Goal: Task Accomplishment & Management: Complete application form

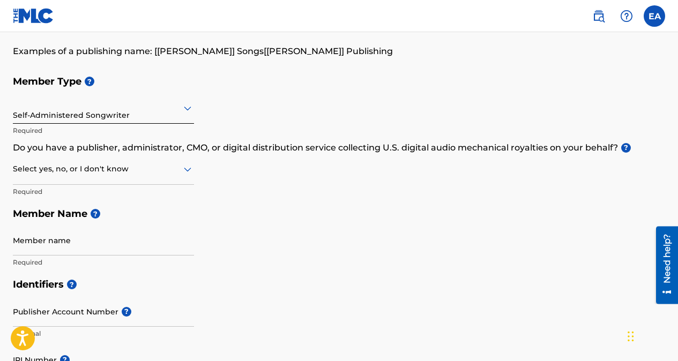
scroll to position [107, 0]
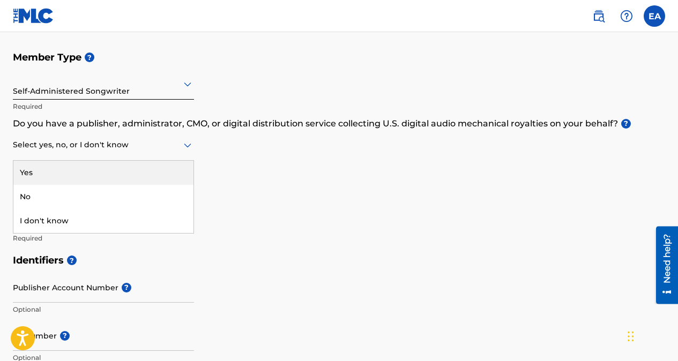
click at [185, 144] on icon at bounding box center [188, 146] width 8 height 4
click at [103, 171] on div "Yes" at bounding box center [103, 173] width 180 height 24
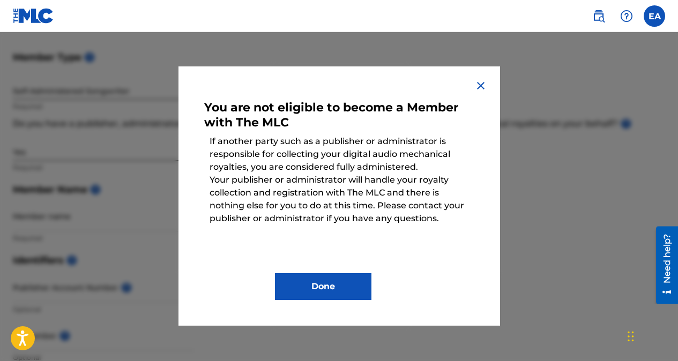
click at [480, 87] on img at bounding box center [480, 85] width 13 height 13
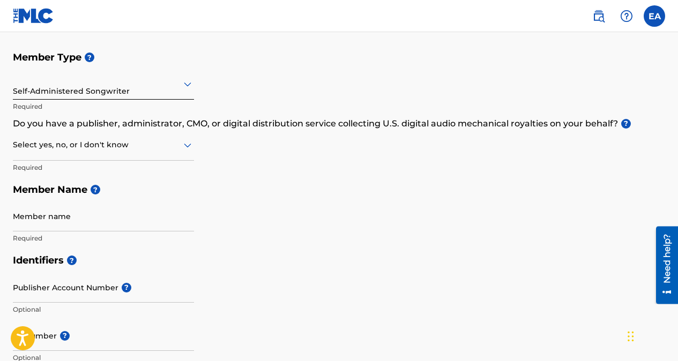
click at [175, 146] on div at bounding box center [103, 144] width 181 height 13
click at [81, 196] on div "No" at bounding box center [103, 197] width 180 height 24
click at [86, 216] on input "Member name" at bounding box center [103, 216] width 181 height 31
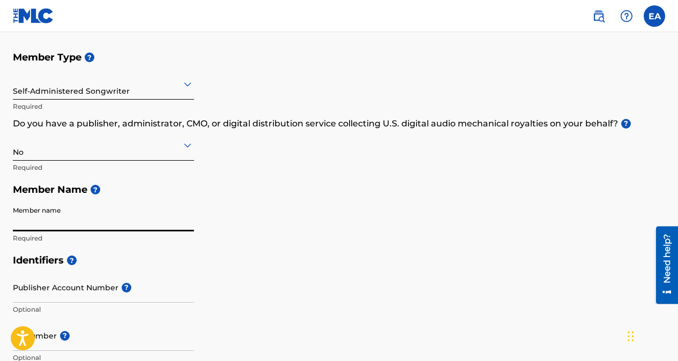
type input "[PERSON_NAME]"
type input "world bank area A"
type input "[GEOGRAPHIC_DATA]"
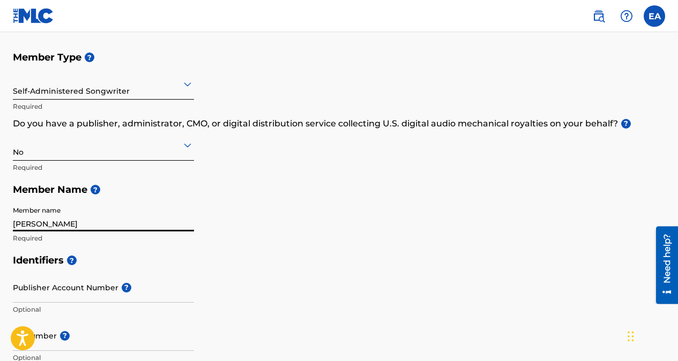
type input "[GEOGRAPHIC_DATA]"
type input "234"
type input "1"
type input "323"
type input "5775292"
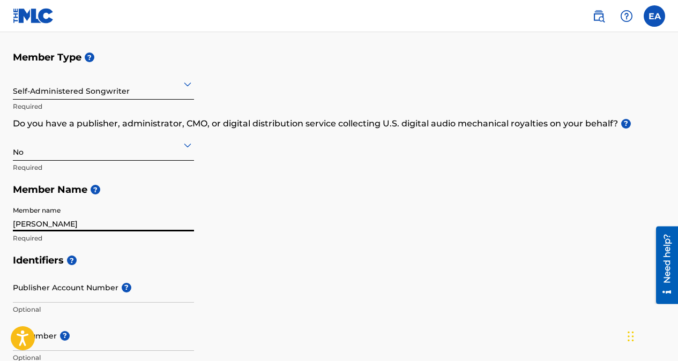
type input "[EMAIL_ADDRESS][DOMAIN_NAME]"
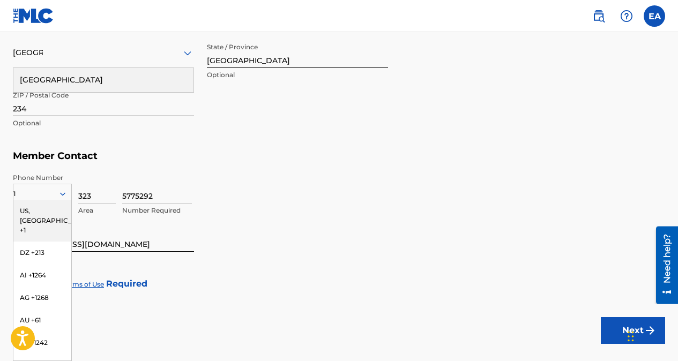
type input "MODRED MODRED"
click at [258, 173] on div "5775292 Number Required" at bounding box center [393, 197] width 543 height 48
click at [28, 242] on div "DZ +213" at bounding box center [42, 253] width 58 height 23
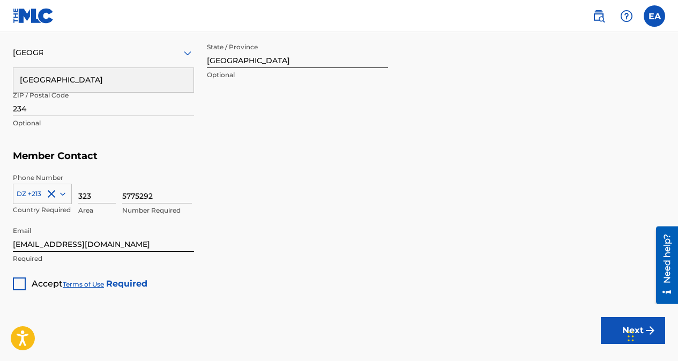
scroll to position [517, 0]
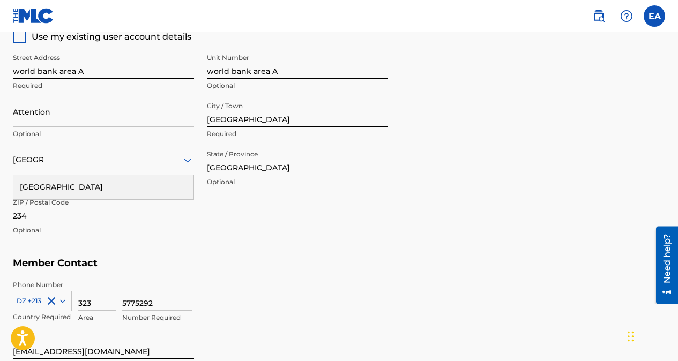
click at [228, 204] on div "Street Address world bank area A Required Unit Number world bank area A Optiona…" at bounding box center [200, 145] width 375 height 204
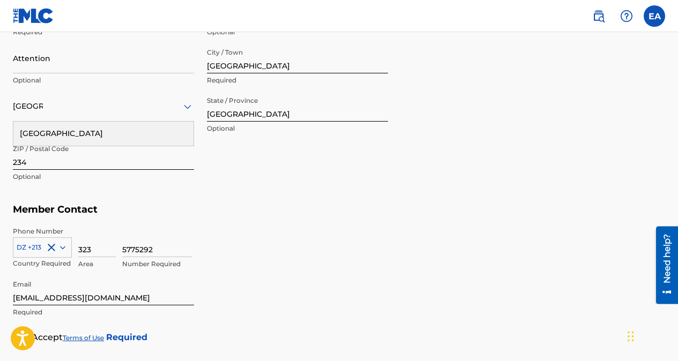
scroll to position [624, 0]
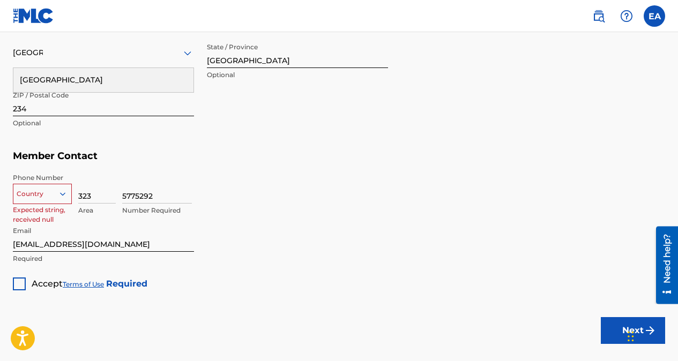
click at [61, 192] on icon at bounding box center [62, 193] width 5 height 3
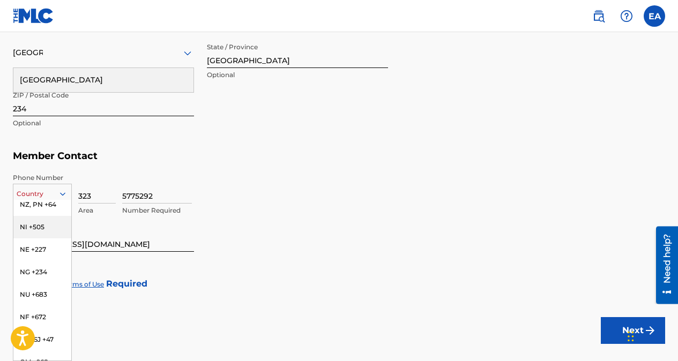
scroll to position [3217, 0]
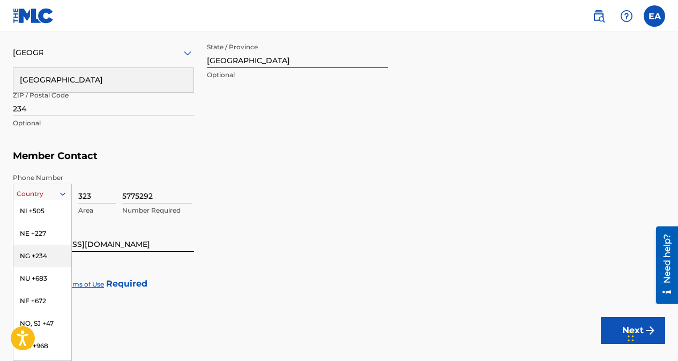
click at [39, 263] on div "NG +234" at bounding box center [42, 256] width 58 height 23
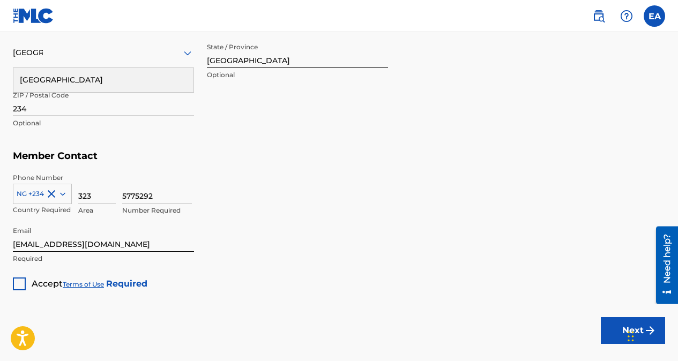
drag, startPoint x: 158, startPoint y: 192, endPoint x: 119, endPoint y: 191, distance: 39.2
click at [119, 191] on div "NG +234 Country Required 323 Area 5775292 Number Required" at bounding box center [339, 197] width 652 height 48
type input "32307038969164"
type input "234"
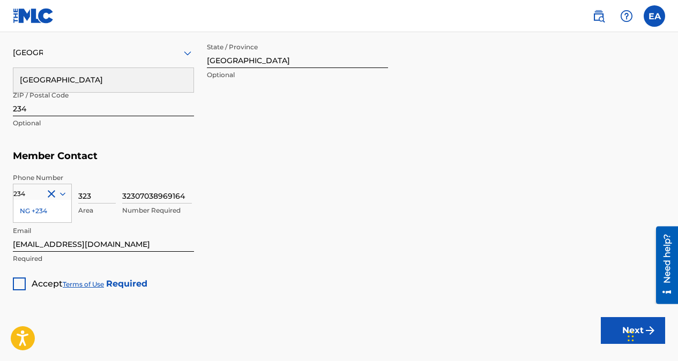
click at [134, 196] on input "32307038969164" at bounding box center [157, 188] width 70 height 31
type input "07038969164"
drag, startPoint x: 120, startPoint y: 243, endPoint x: -2, endPoint y: 245, distance: 121.7
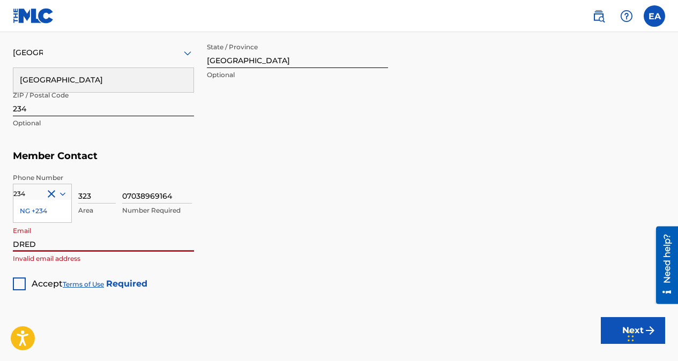
type input "[EMAIL_ADDRESS][DOMAIN_NAME]"
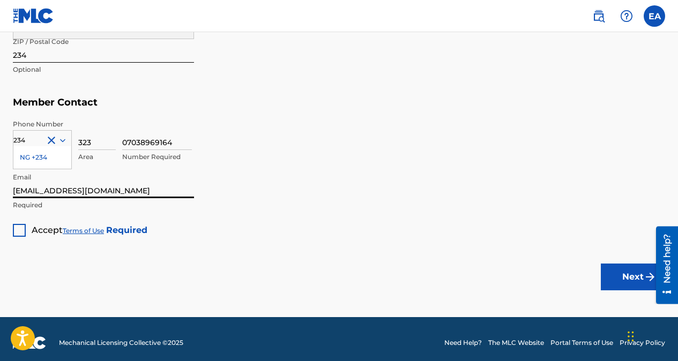
click at [14, 235] on div at bounding box center [19, 230] width 13 height 13
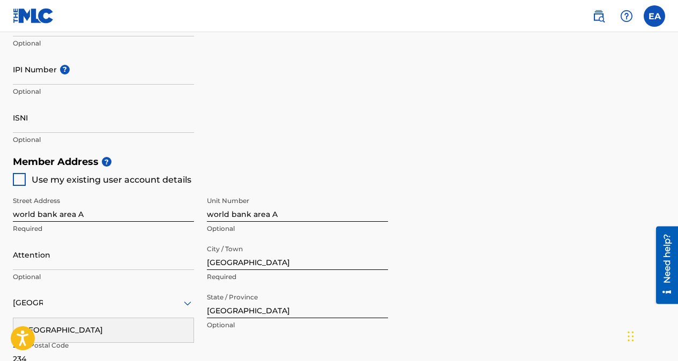
scroll to position [356, 0]
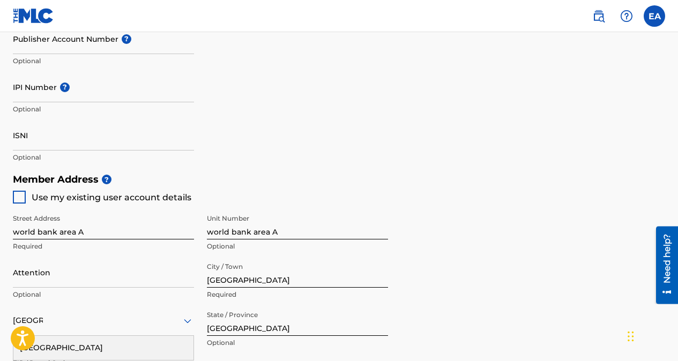
click at [21, 194] on div at bounding box center [19, 197] width 13 height 13
type input "J21B Udensi quarters [GEOGRAPHIC_DATA]"
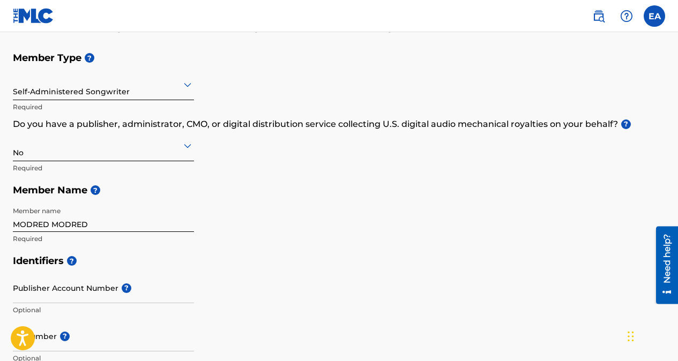
scroll to position [88, 0]
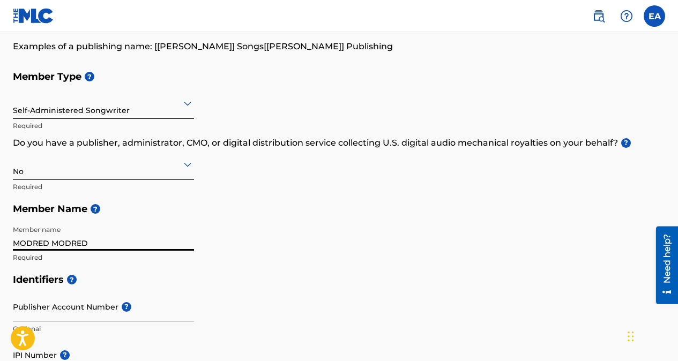
drag, startPoint x: 98, startPoint y: 241, endPoint x: -2, endPoint y: 237, distance: 100.3
click at [0, 237] on html "Accessibility Screen-Reader Guide, Feedback, and Issue Reporting | New window E…" at bounding box center [339, 92] width 678 height 361
type input "[PERSON_NAME]"
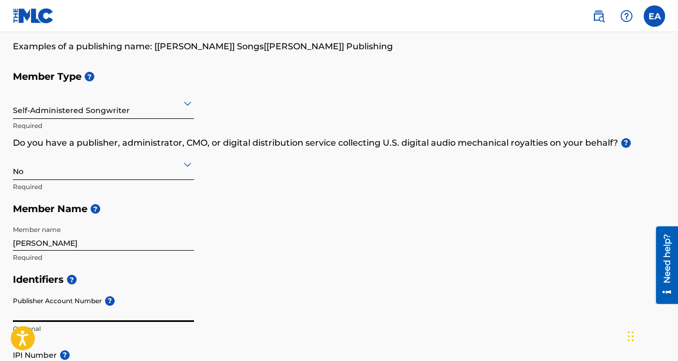
click at [380, 254] on div "Member Type ? Self-Administered Songwriter Required Do you have a publisher, ad…" at bounding box center [339, 166] width 652 height 203
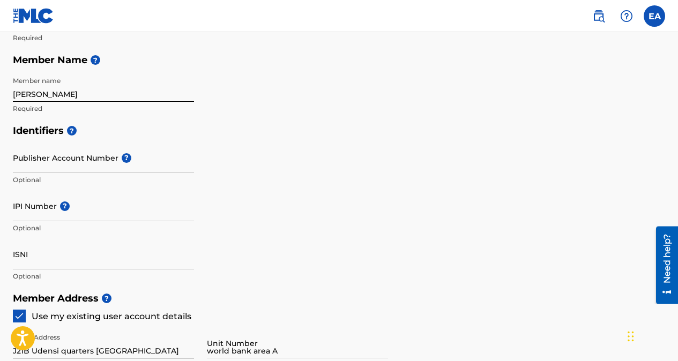
scroll to position [249, 0]
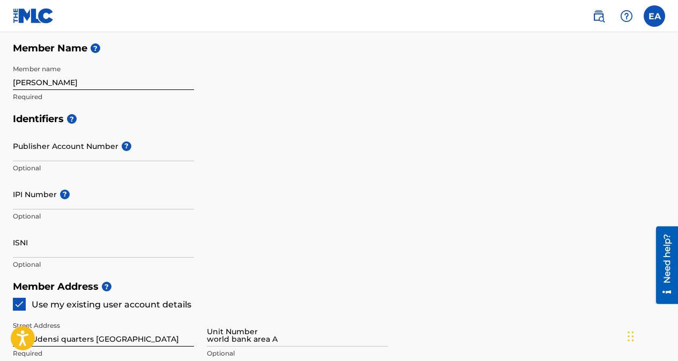
click at [337, 194] on div "Identifiers ? Publisher Account Number ? Optional IPI Number ? Optional ISNI Op…" at bounding box center [339, 192] width 652 height 168
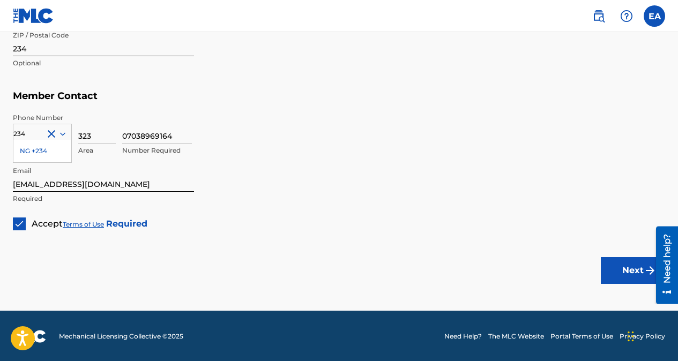
scroll to position [685, 0]
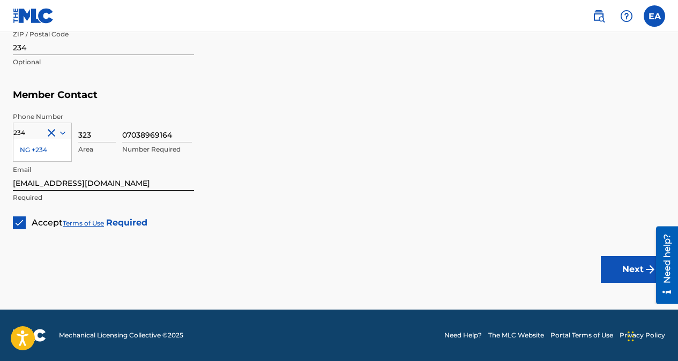
click at [623, 262] on button "Next" at bounding box center [633, 269] width 64 height 27
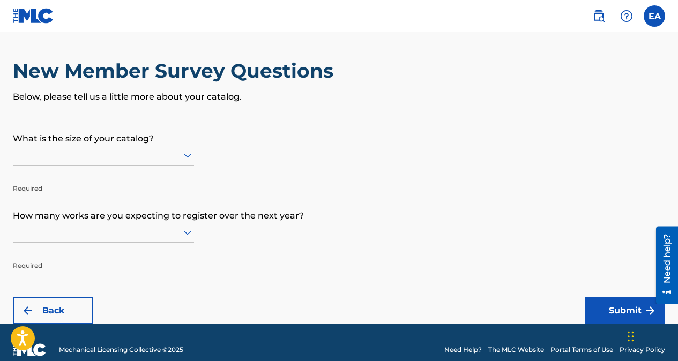
click at [185, 155] on icon at bounding box center [188, 156] width 8 height 4
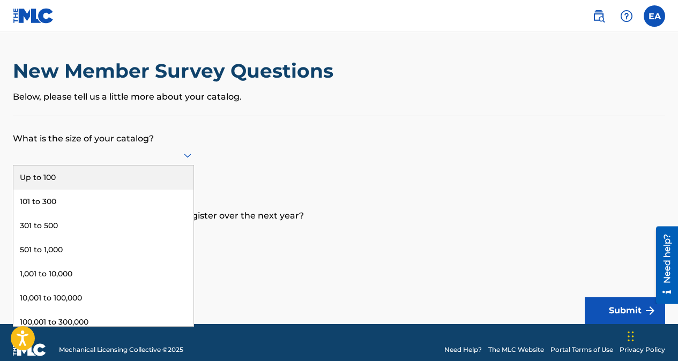
click at [171, 176] on div "Up to 100" at bounding box center [103, 178] width 180 height 24
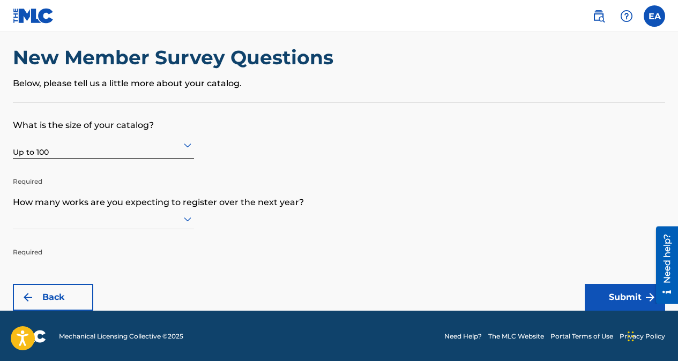
scroll to position [14, 0]
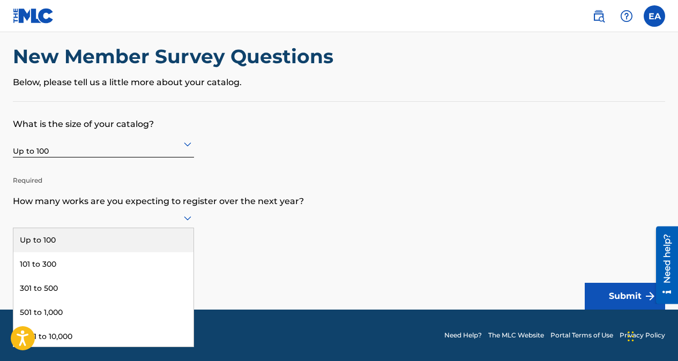
click at [185, 219] on icon at bounding box center [187, 218] width 13 height 13
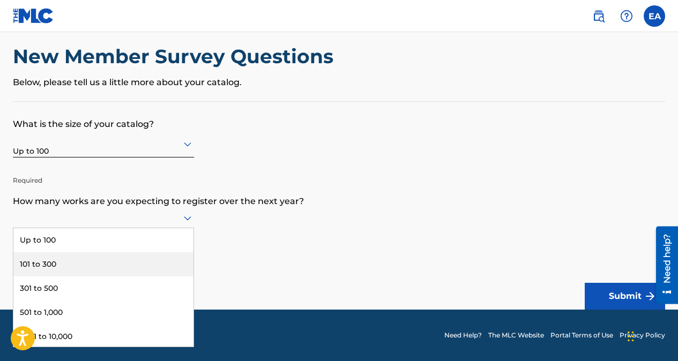
click at [143, 261] on div "101 to 300" at bounding box center [103, 265] width 180 height 24
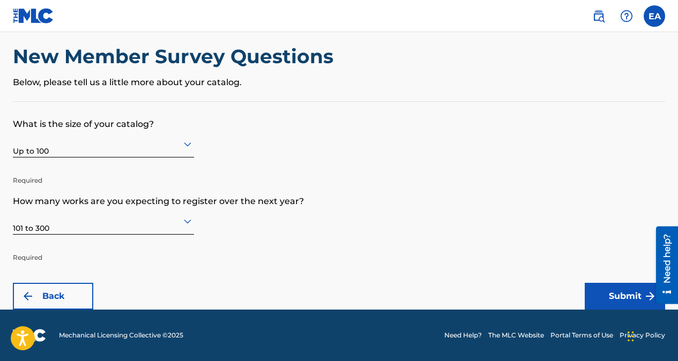
click at [621, 291] on button "Submit" at bounding box center [625, 296] width 80 height 27
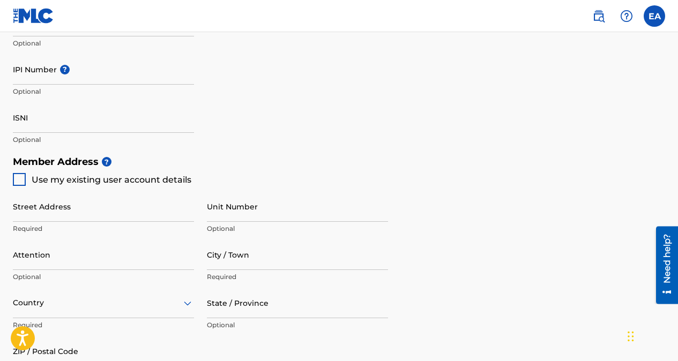
scroll to position [375, 0]
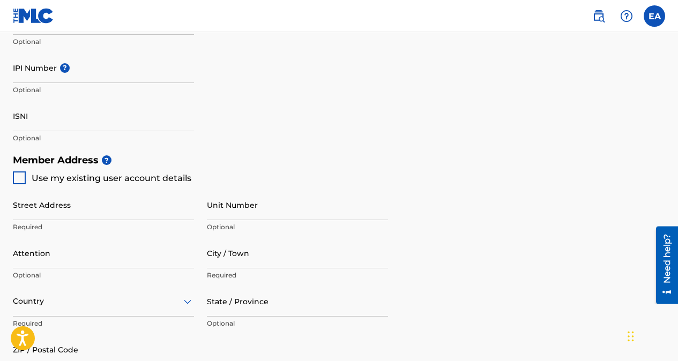
click at [17, 180] on div at bounding box center [19, 178] width 13 height 13
type input "J21B Udensi quarters [GEOGRAPHIC_DATA]"
type input "[GEOGRAPHIC_DATA]"
type input "234"
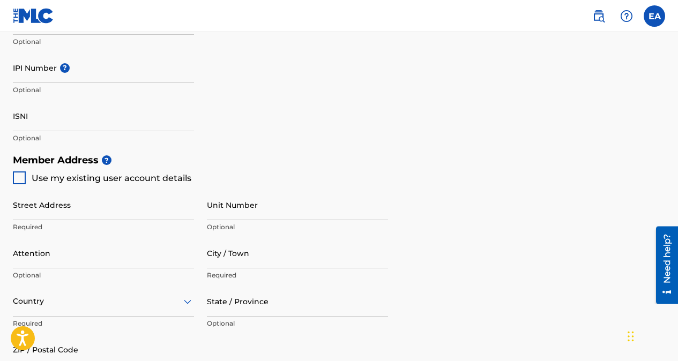
type input "323"
type input "07038969164"
type input "[EMAIL_ADDRESS][DOMAIN_NAME]"
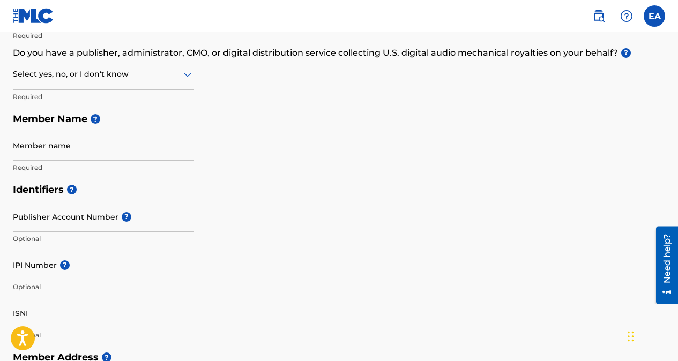
scroll to position [161, 0]
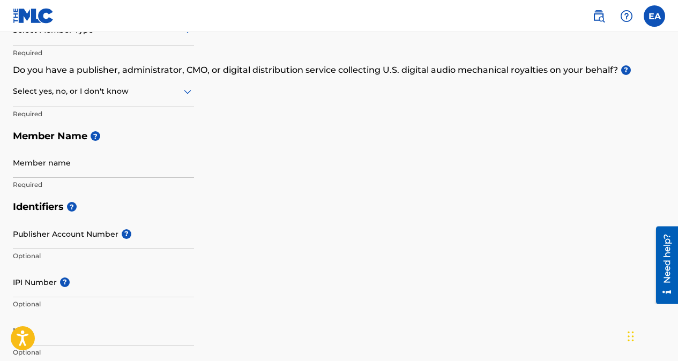
click at [61, 161] on input "Member name" at bounding box center [103, 162] width 181 height 31
type input "[PERSON_NAME]"
type input "world bank area A"
type input "[GEOGRAPHIC_DATA]"
type input "1"
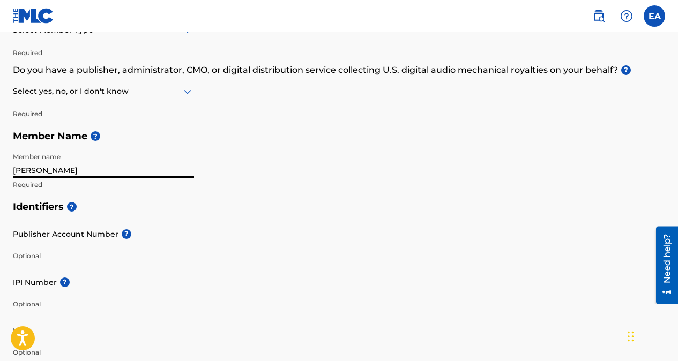
scroll to position [624, 0]
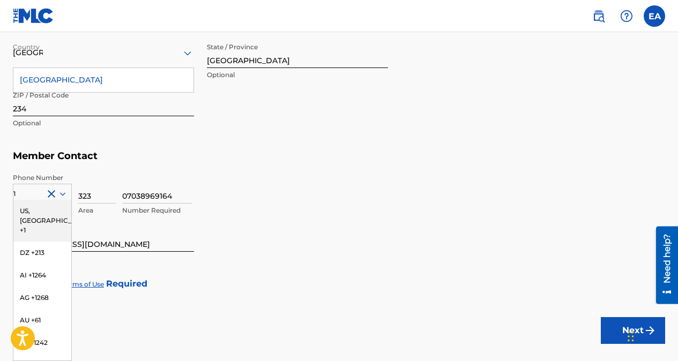
click at [299, 198] on div "07038969164 Number Required" at bounding box center [393, 197] width 543 height 48
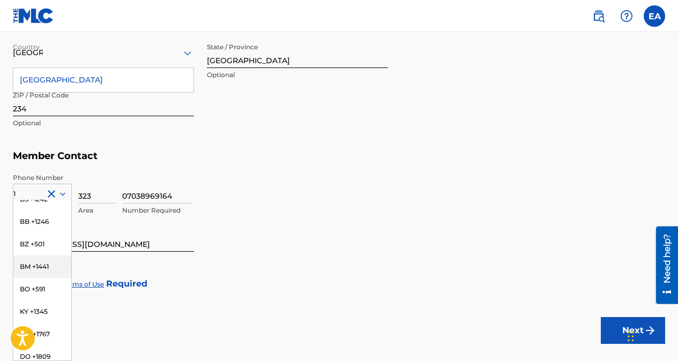
scroll to position [99, 0]
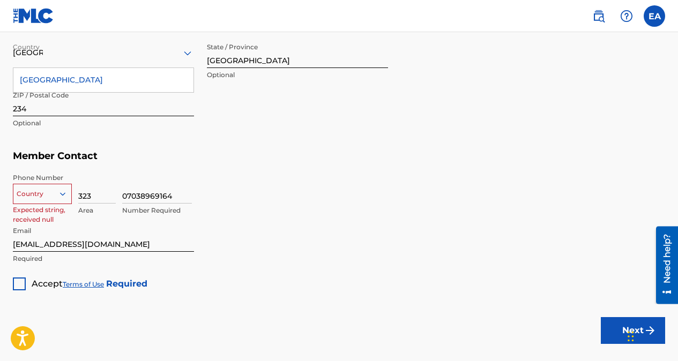
click at [65, 192] on icon at bounding box center [63, 194] width 10 height 10
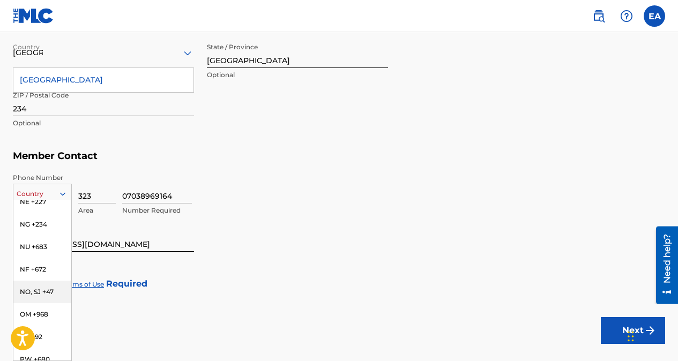
scroll to position [3231, 0]
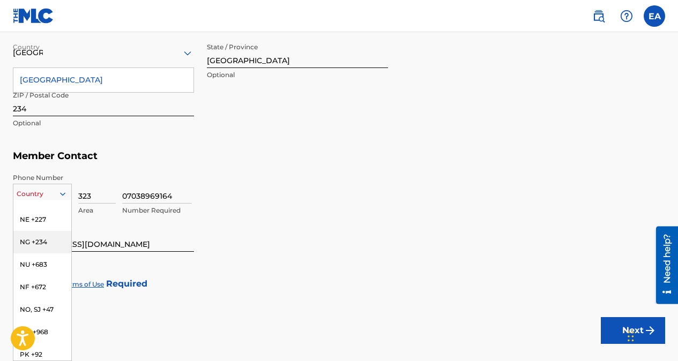
click at [48, 253] on div "NG +234" at bounding box center [42, 242] width 58 height 23
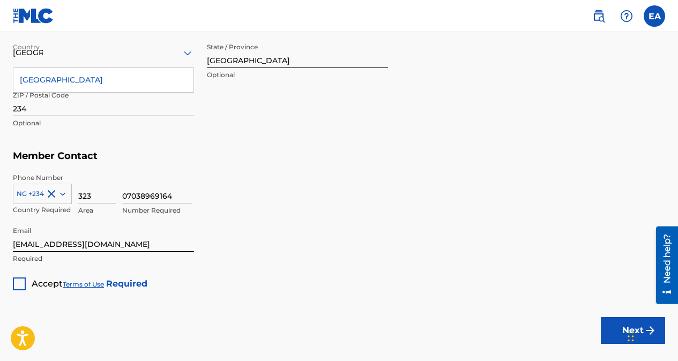
click at [20, 284] on div at bounding box center [19, 284] width 13 height 13
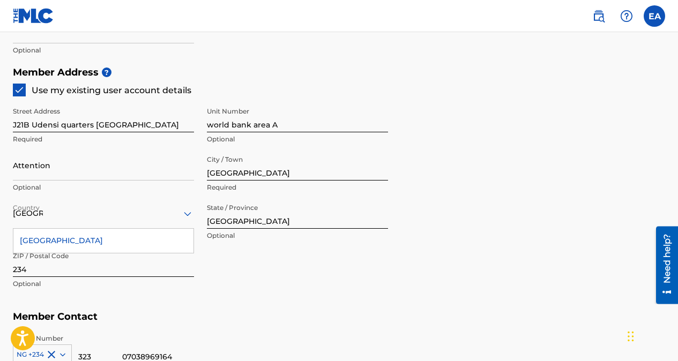
scroll to position [678, 0]
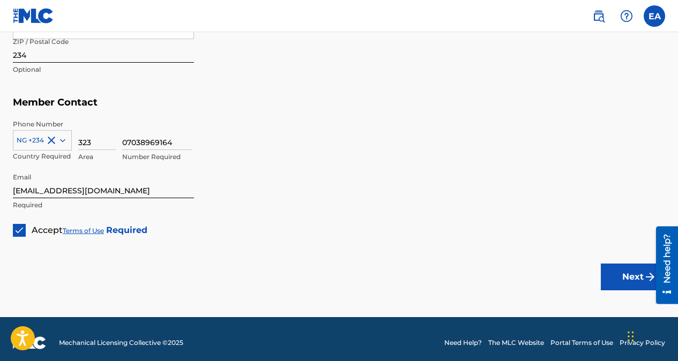
click at [633, 276] on button "Next" at bounding box center [633, 277] width 64 height 27
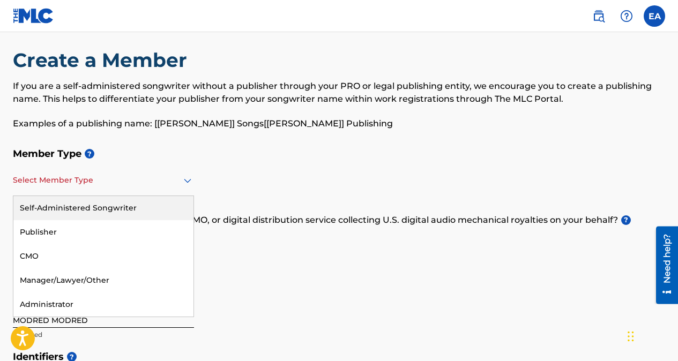
click at [175, 181] on div at bounding box center [103, 180] width 181 height 13
click at [144, 202] on div "Self-Administered Songwriter" at bounding box center [103, 208] width 180 height 24
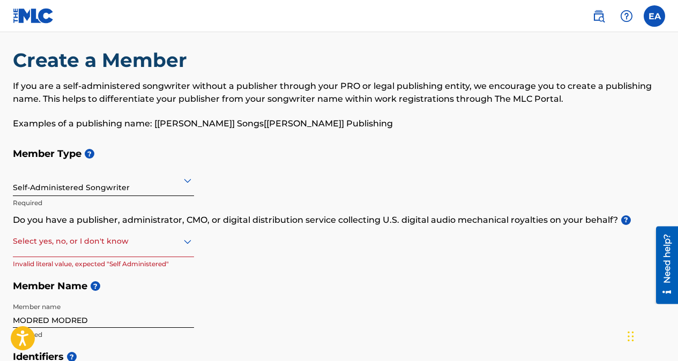
scroll to position [64, 0]
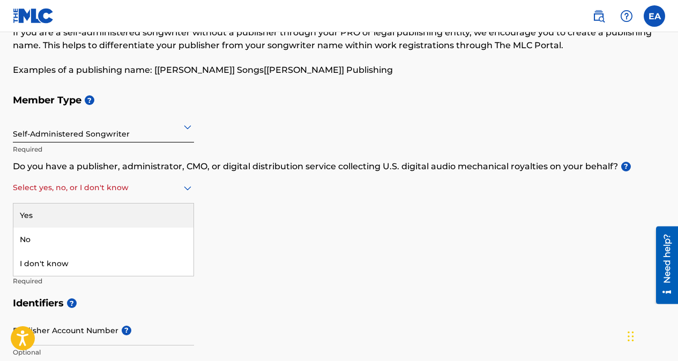
click at [180, 189] on div at bounding box center [103, 187] width 181 height 13
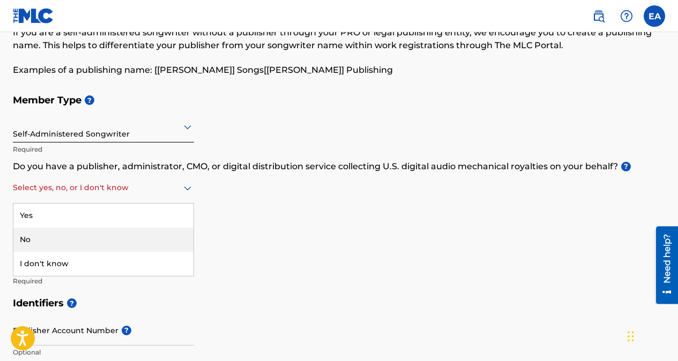
click at [112, 236] on div "No" at bounding box center [103, 240] width 180 height 24
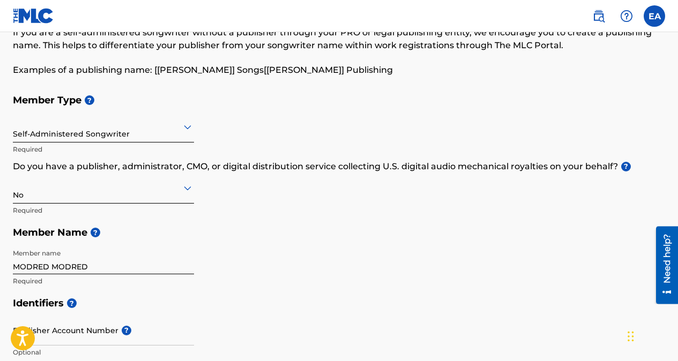
scroll to position [225, 0]
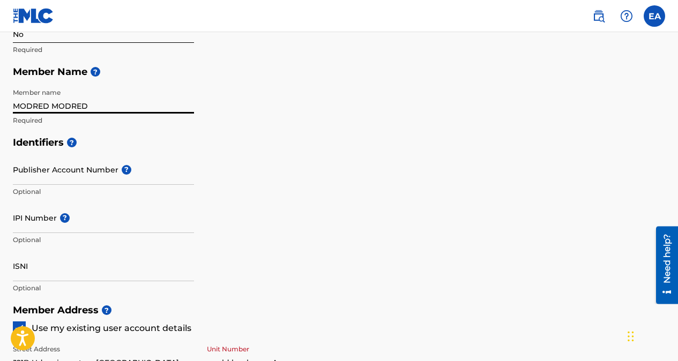
drag, startPoint x: 96, startPoint y: 106, endPoint x: -2, endPoint y: 101, distance: 98.2
type input "e"
type input "[PERSON_NAME]"
click at [242, 94] on div "Member Type ? Self-Administered Songwriter Required Do you have a publisher, ad…" at bounding box center [339, 29] width 652 height 203
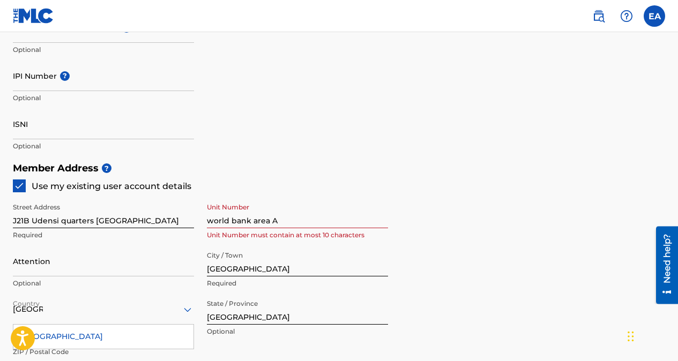
scroll to position [386, 0]
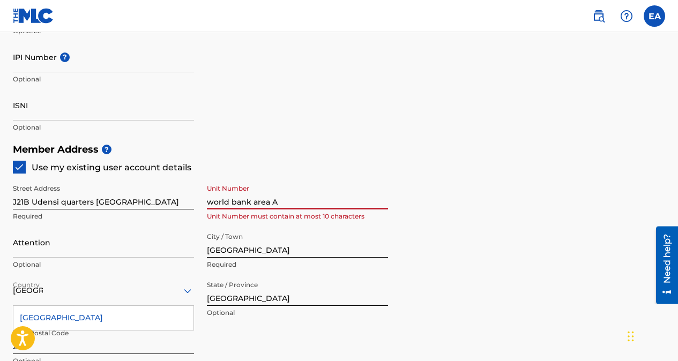
drag, startPoint x: 281, startPoint y: 202, endPoint x: 213, endPoint y: 196, distance: 68.3
click at [213, 196] on input "world bank area A" at bounding box center [297, 194] width 181 height 31
type input "w"
click at [469, 218] on div "Member Address ? Use my existing user account details Street Address J21B Udens…" at bounding box center [339, 260] width 652 height 245
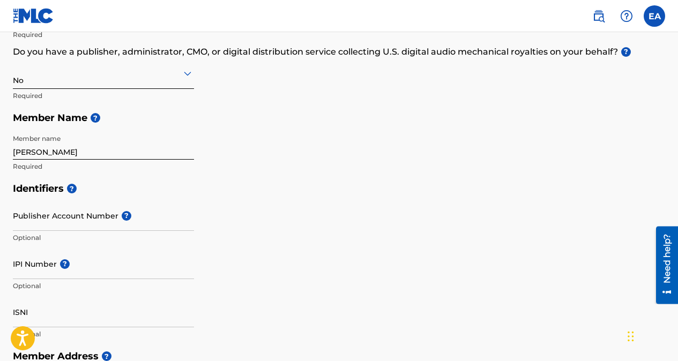
scroll to position [118, 0]
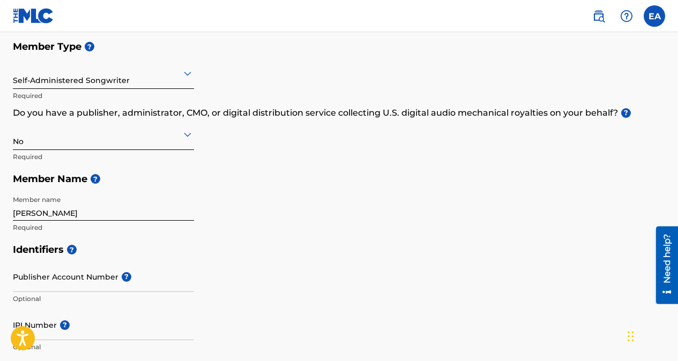
click at [188, 139] on icon at bounding box center [187, 134] width 13 height 13
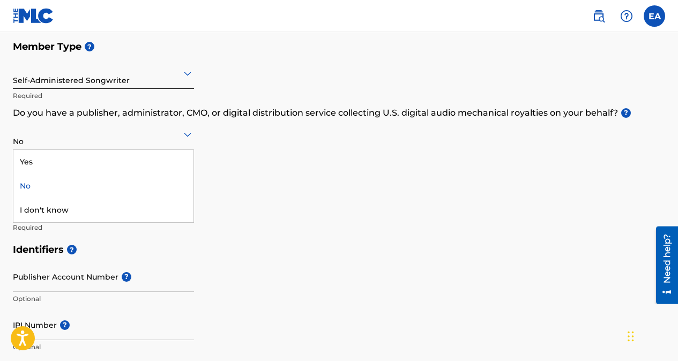
click at [156, 185] on div "No" at bounding box center [103, 186] width 180 height 24
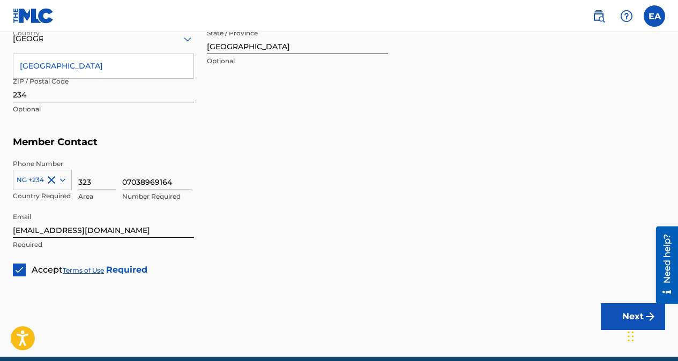
scroll to position [685, 0]
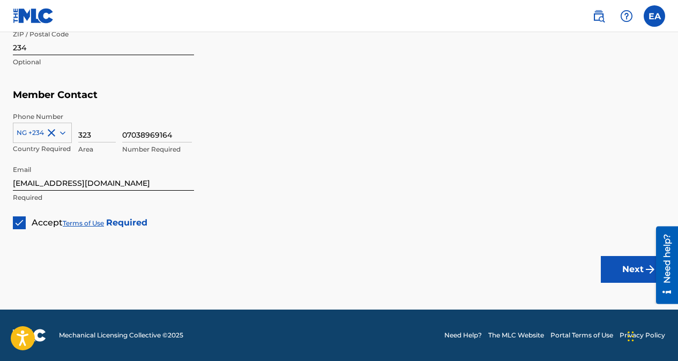
click at [627, 268] on button "Next" at bounding box center [633, 269] width 64 height 27
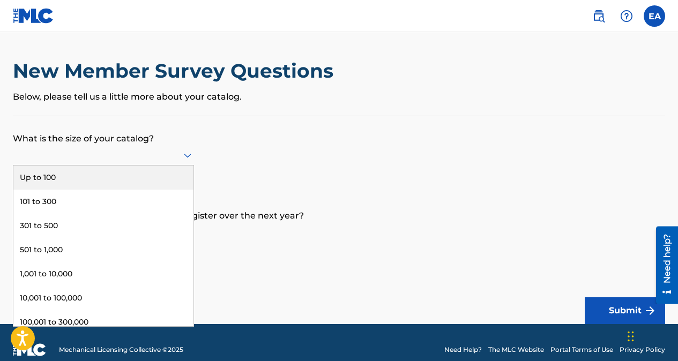
click at [184, 158] on icon at bounding box center [187, 155] width 13 height 13
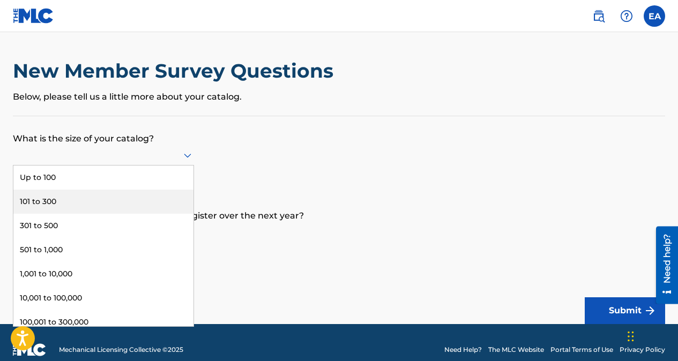
click at [145, 197] on div "101 to 300" at bounding box center [103, 202] width 180 height 24
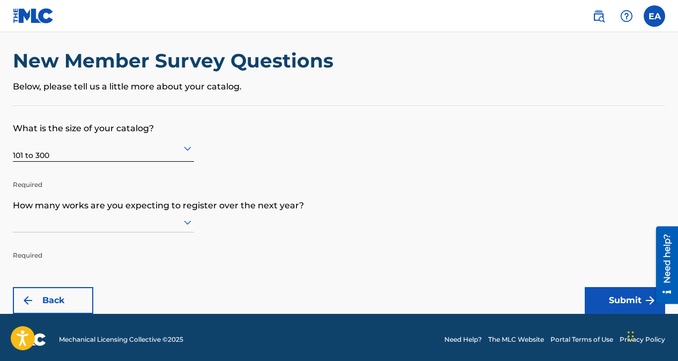
scroll to position [14, 0]
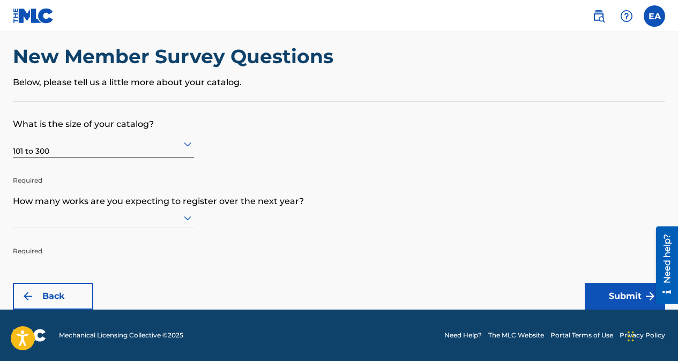
click at [184, 219] on icon at bounding box center [187, 218] width 13 height 13
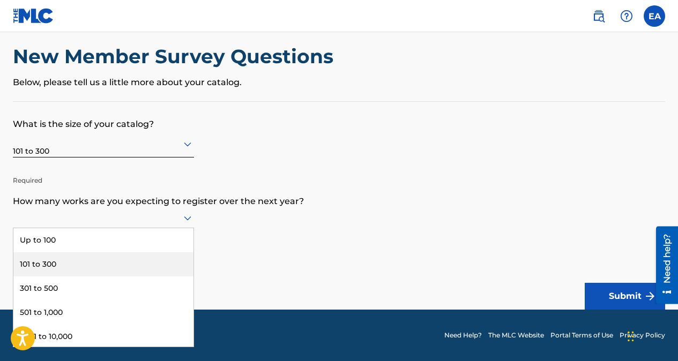
click at [116, 264] on div "101 to 300" at bounding box center [103, 265] width 180 height 24
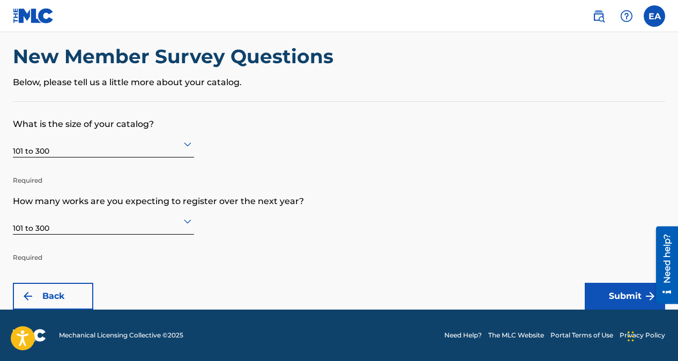
click at [614, 297] on button "Submit" at bounding box center [625, 296] width 80 height 27
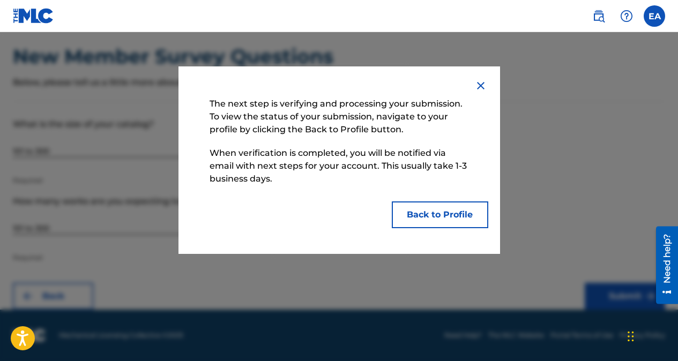
click at [428, 214] on button "Back to Profile" at bounding box center [440, 215] width 97 height 27
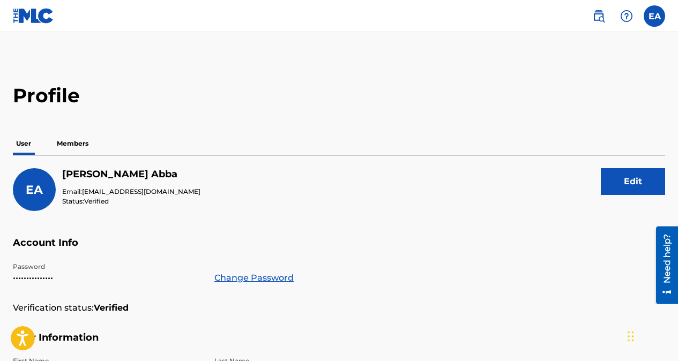
click at [65, 144] on p "Members" at bounding box center [73, 143] width 38 height 23
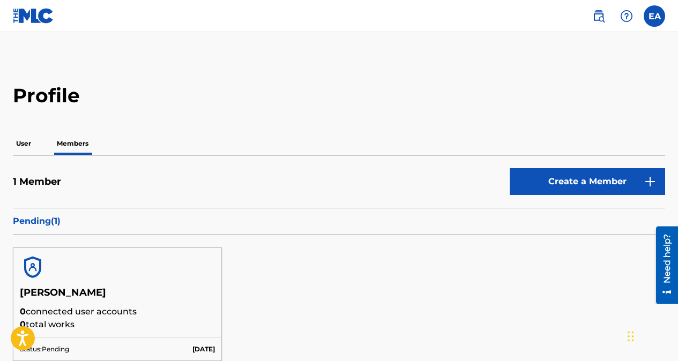
click at [596, 175] on link "Create a Member" at bounding box center [587, 181] width 155 height 27
click at [21, 144] on p "User" at bounding box center [23, 143] width 21 height 23
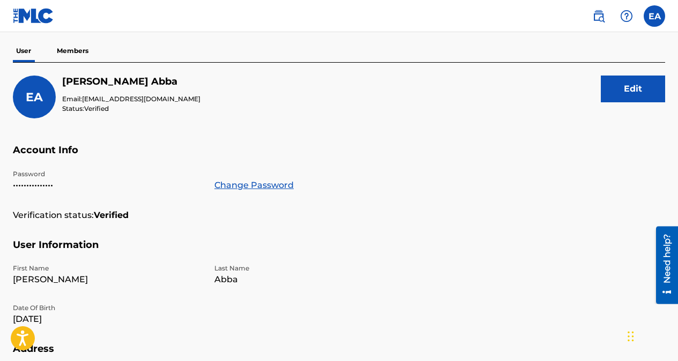
scroll to position [92, 0]
